Goal: Task Accomplishment & Management: Manage account settings

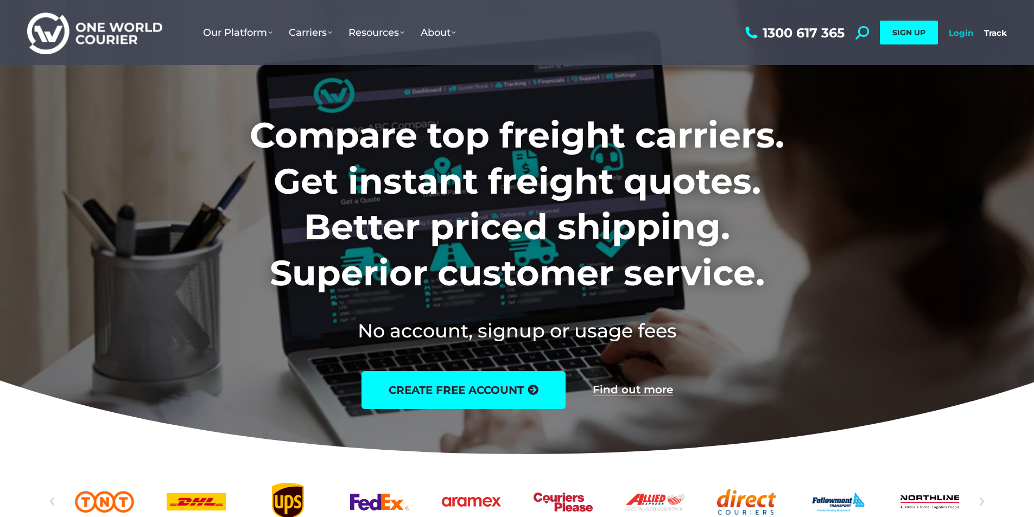
click at [959, 32] on link "Login" at bounding box center [960, 33] width 24 height 10
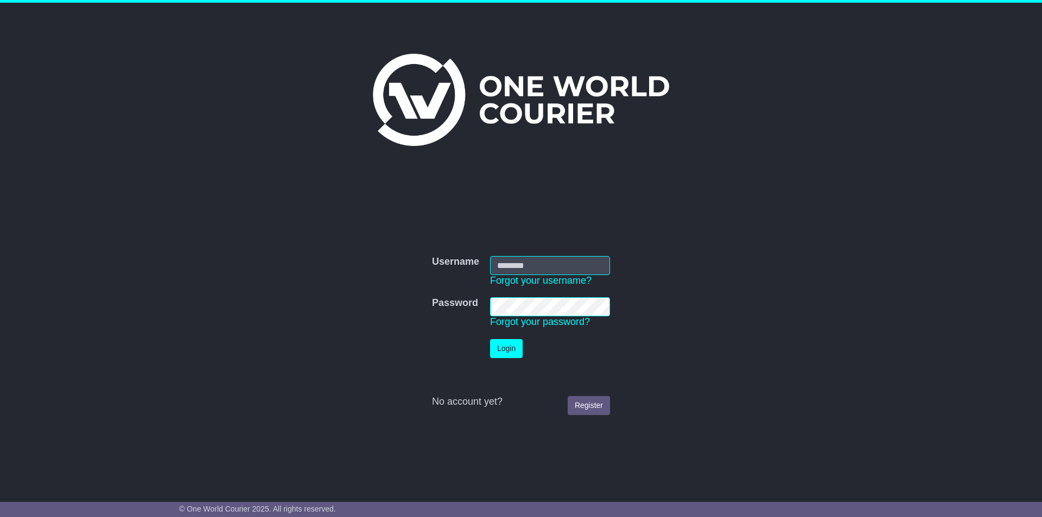
type input "**********"
click at [503, 351] on button "Login" at bounding box center [506, 348] width 33 height 19
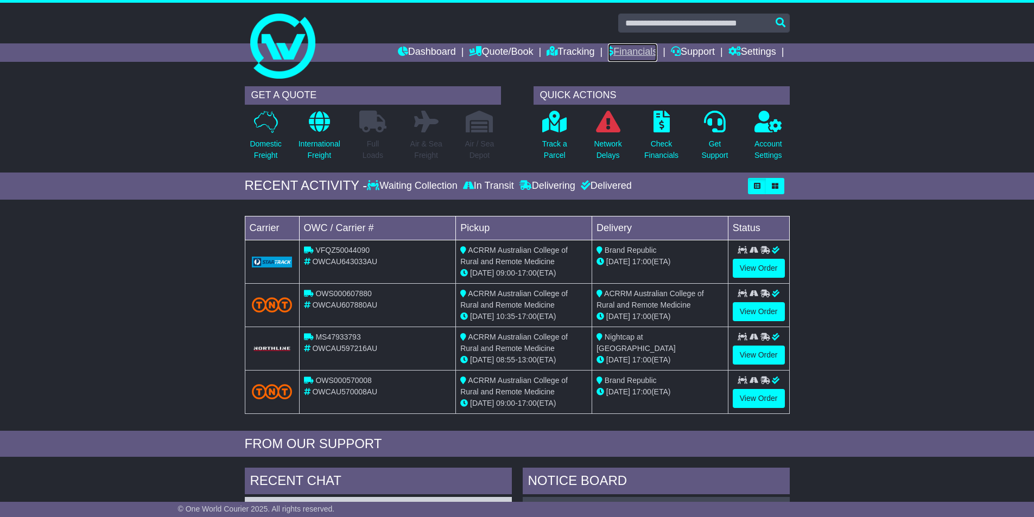
click at [637, 49] on link "Financials" at bounding box center [632, 52] width 49 height 18
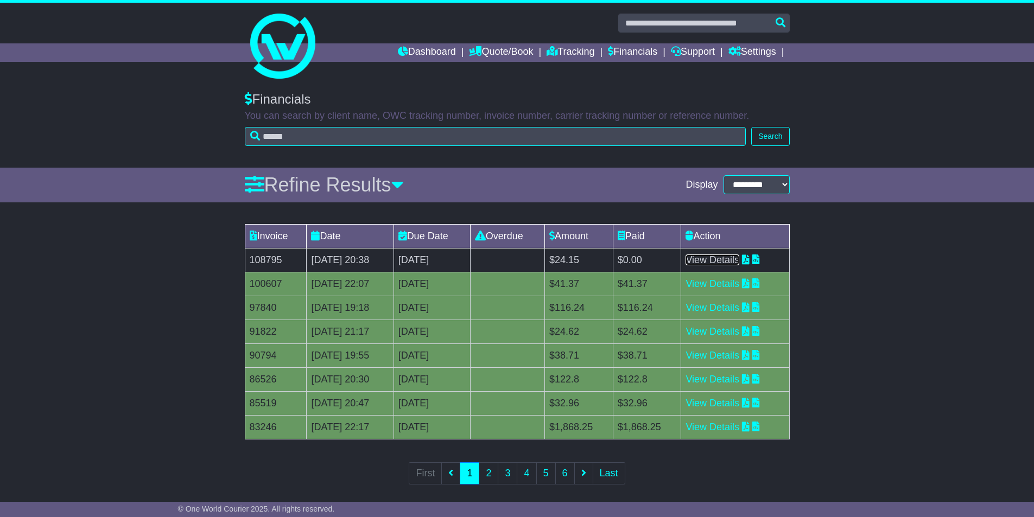
click at [726, 259] on link "View Details" at bounding box center [712, 259] width 54 height 11
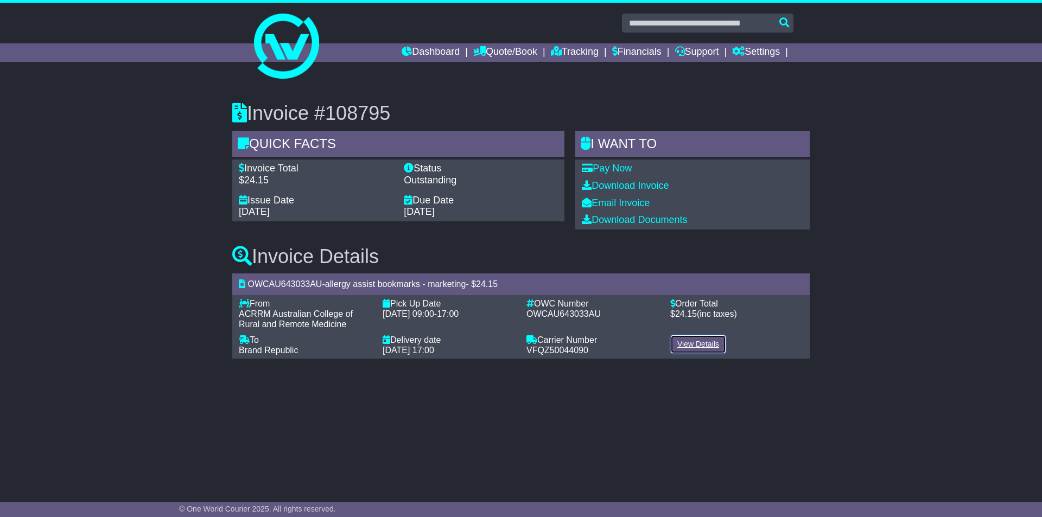
click at [691, 337] on link "View Details" at bounding box center [698, 344] width 56 height 19
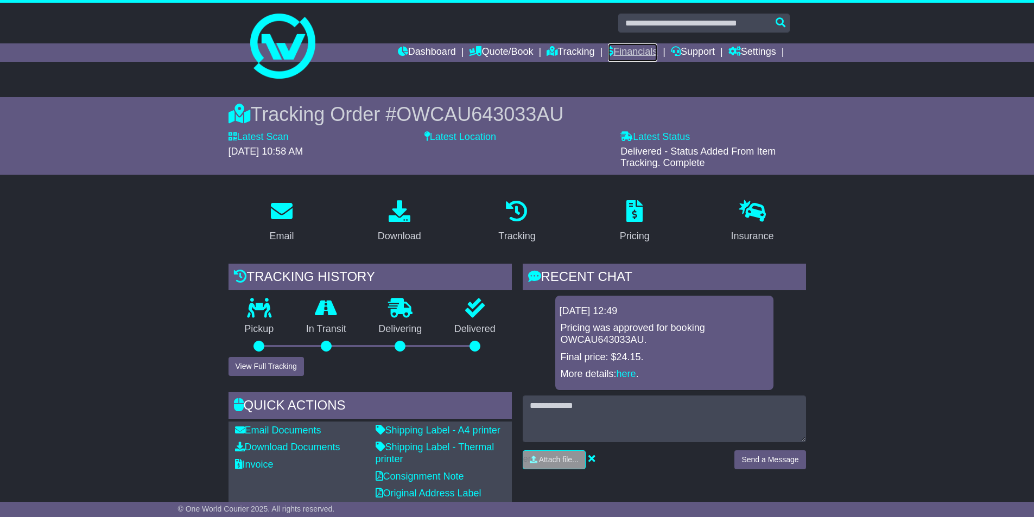
click at [634, 47] on link "Financials" at bounding box center [632, 52] width 49 height 18
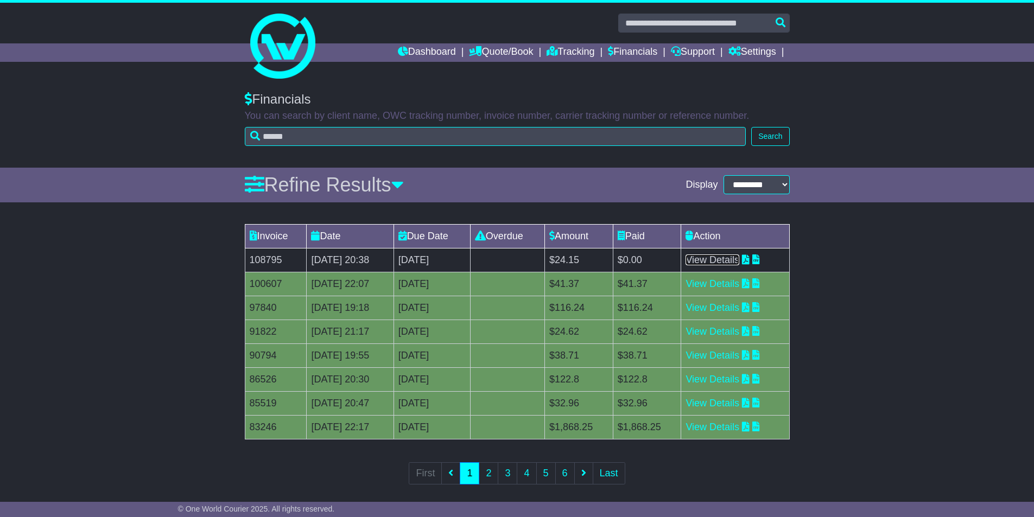
click at [728, 259] on link "View Details" at bounding box center [712, 259] width 54 height 11
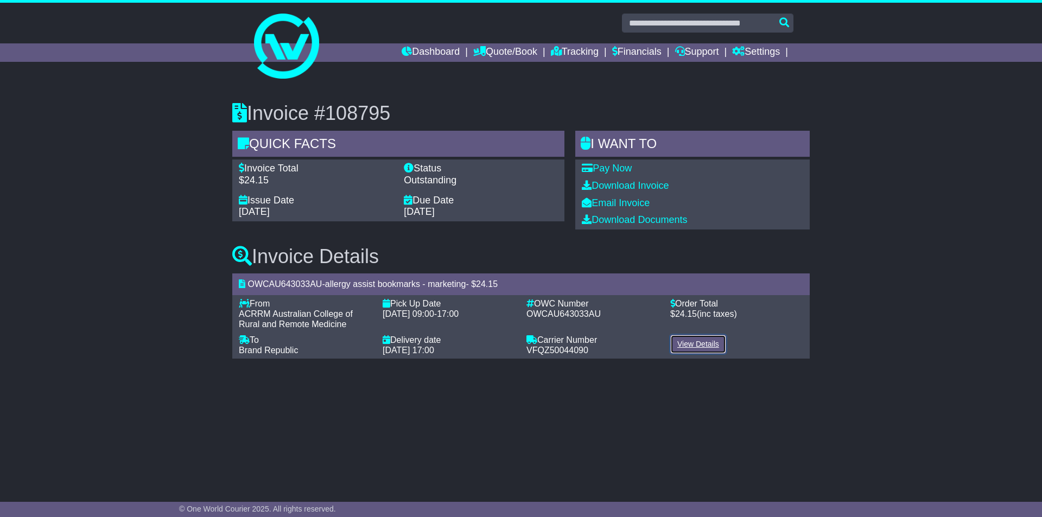
click at [712, 349] on link "View Details" at bounding box center [698, 344] width 56 height 19
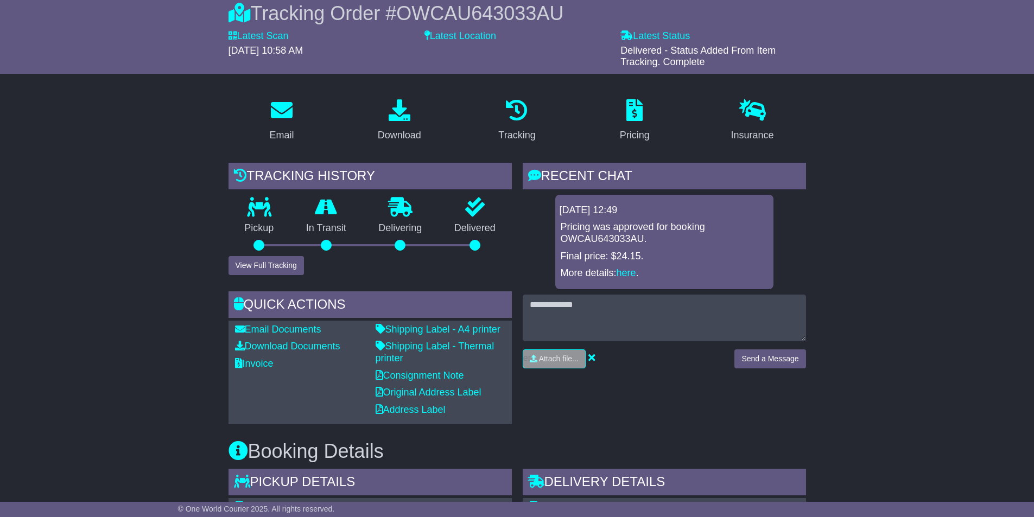
scroll to position [109, 0]
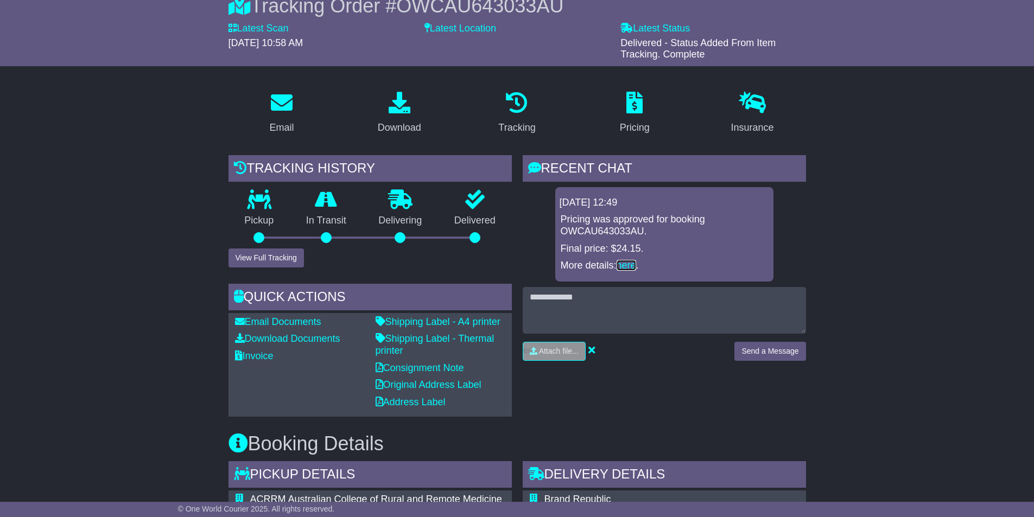
click at [633, 263] on link "here" at bounding box center [626, 265] width 20 height 11
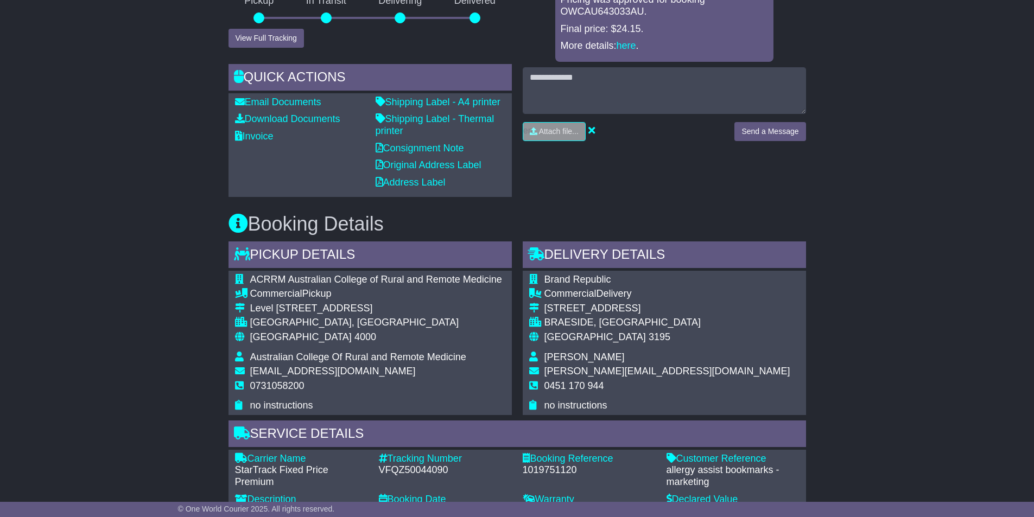
scroll to position [156, 0]
